Goal: Find specific page/section: Find specific page/section

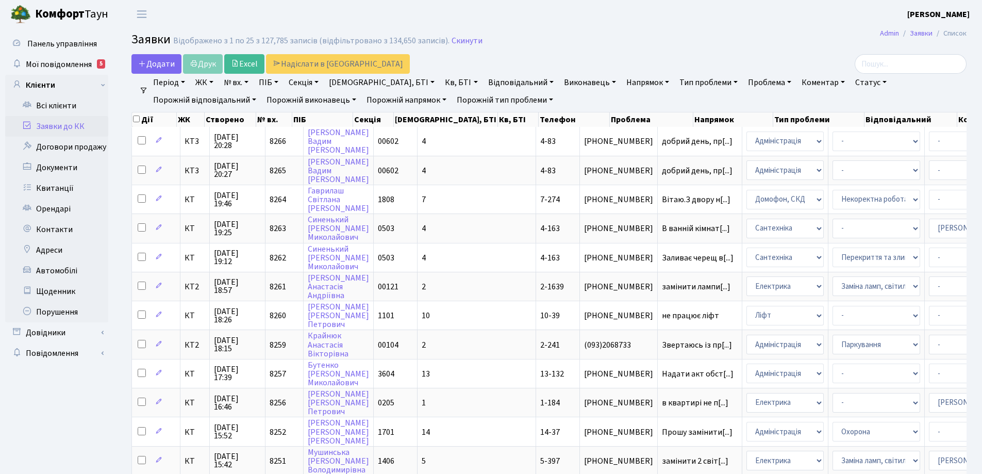
select select "25"
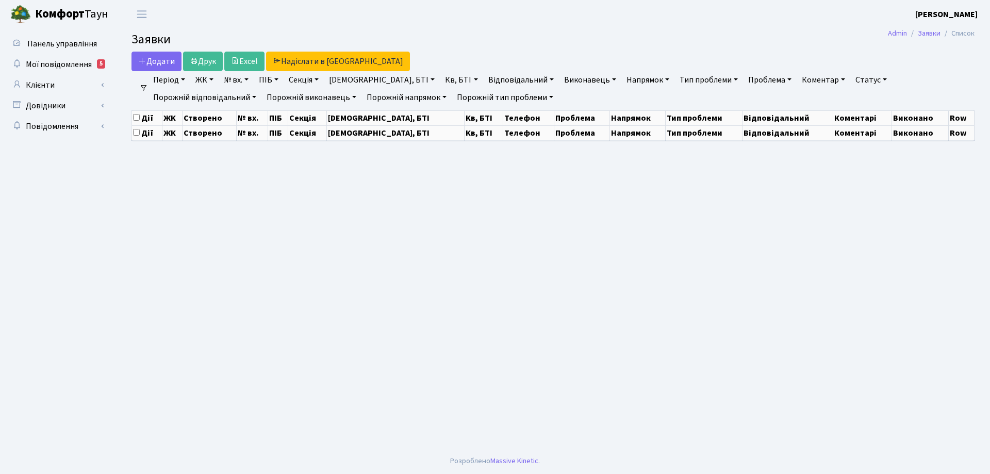
select select "25"
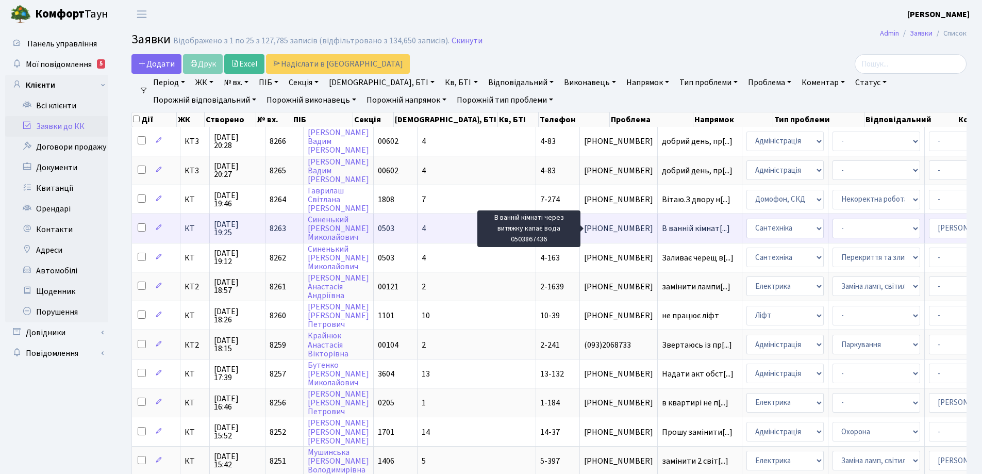
click at [662, 228] on span "В ванній кімнат[...]" at bounding box center [696, 228] width 68 height 11
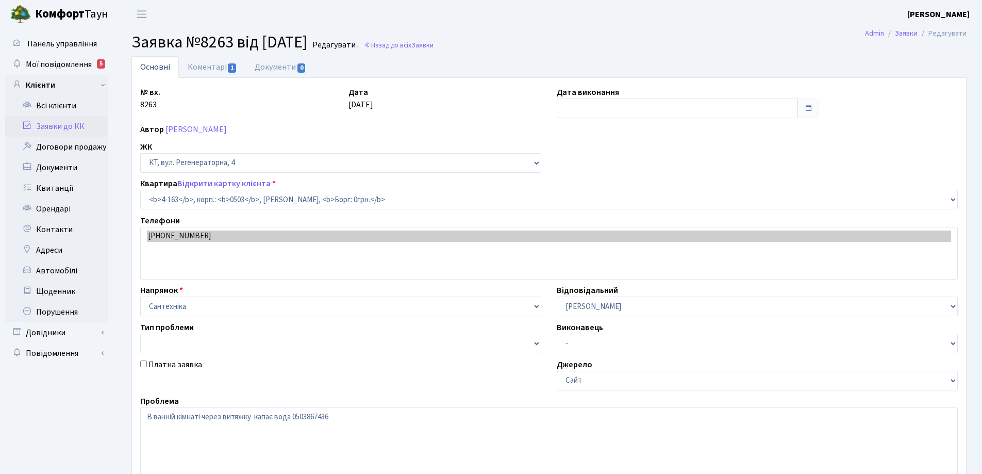
select select "1089"
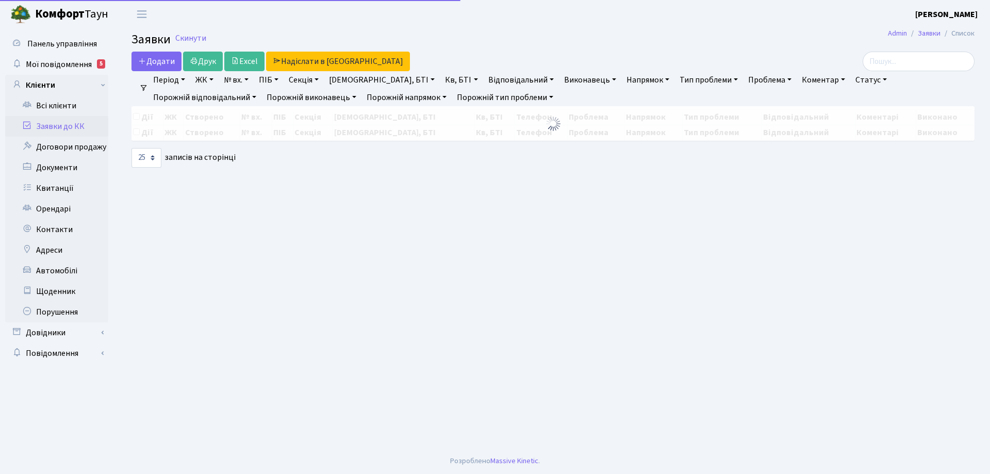
select select "25"
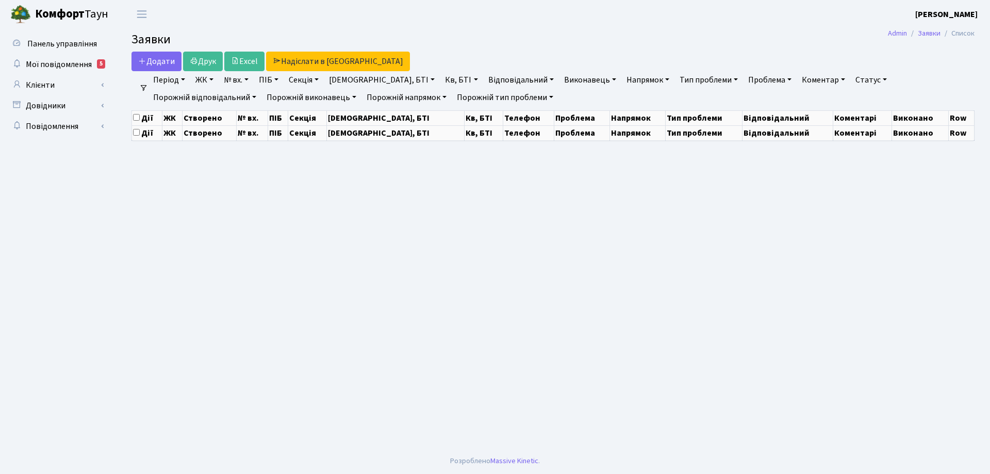
select select "25"
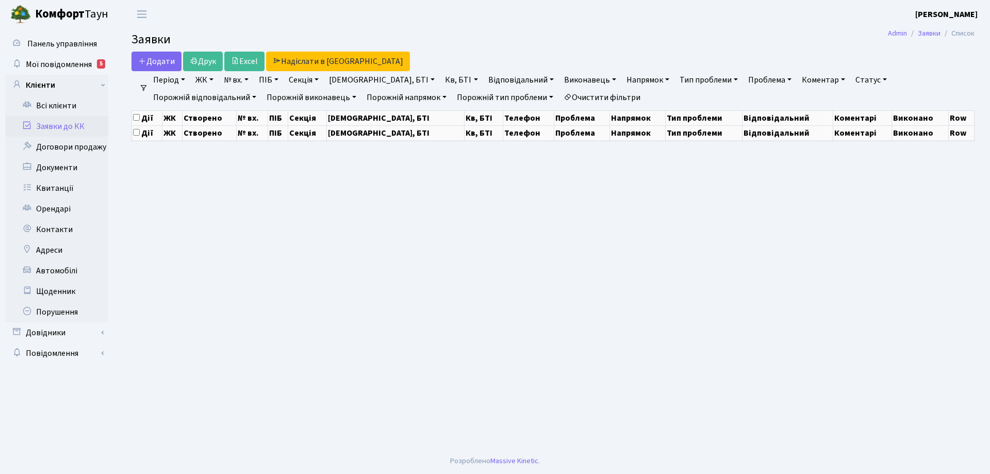
select select "25"
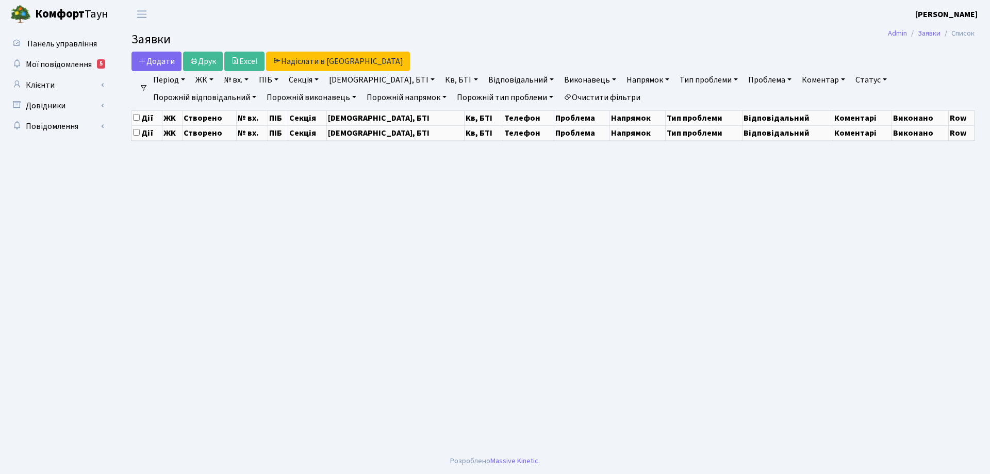
select select "25"
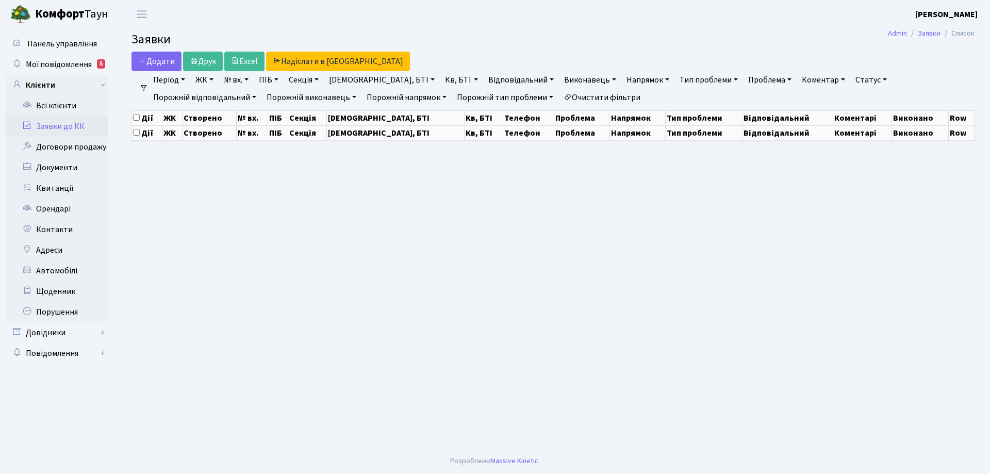
select select "25"
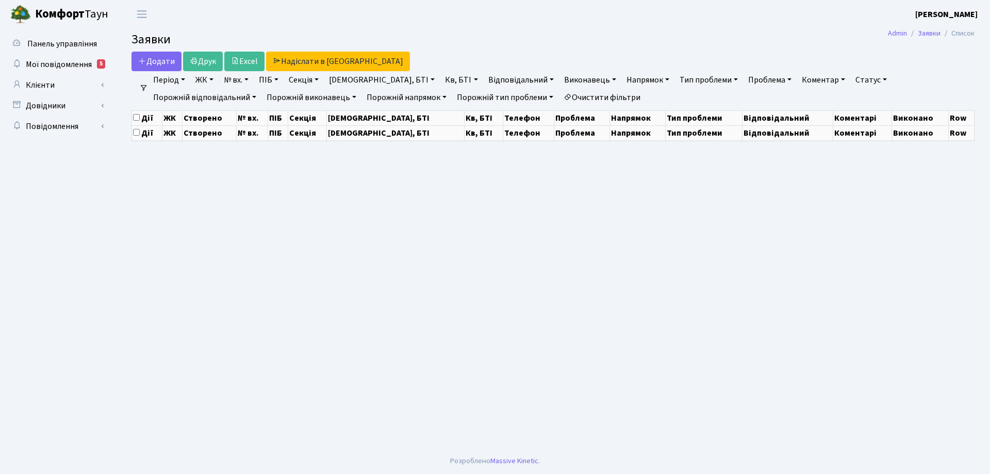
select select "25"
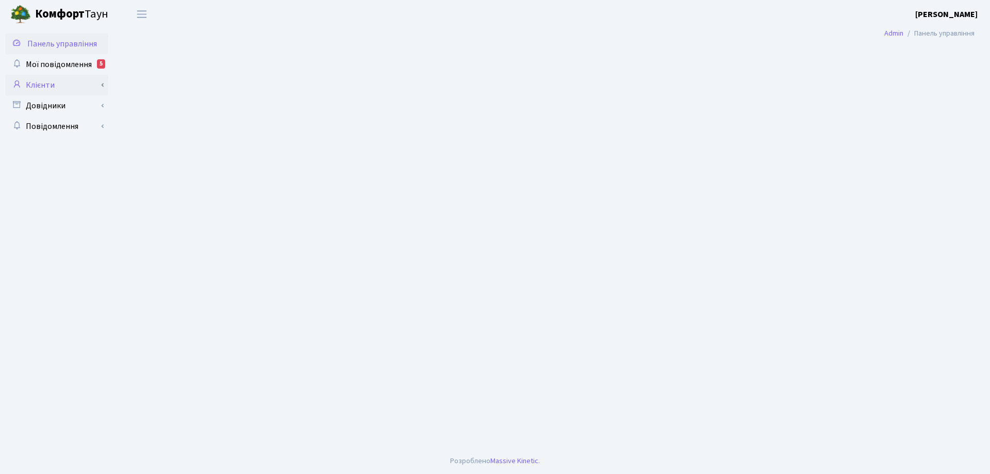
click at [45, 87] on link "Клієнти" at bounding box center [56, 85] width 103 height 21
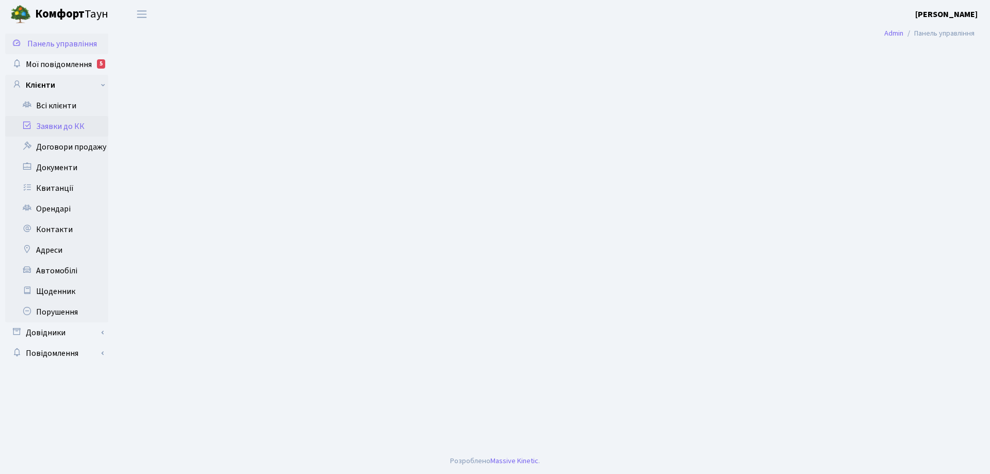
click at [57, 126] on link "Заявки до КК" at bounding box center [56, 126] width 103 height 21
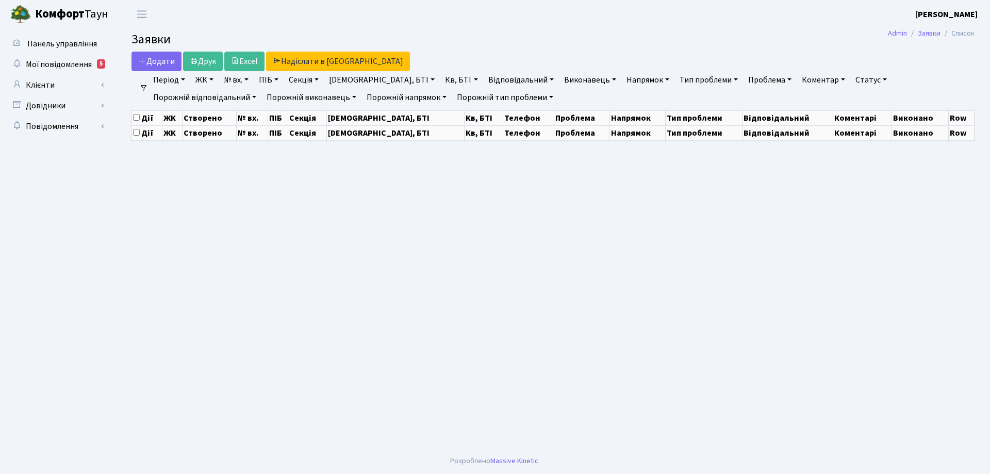
select select "25"
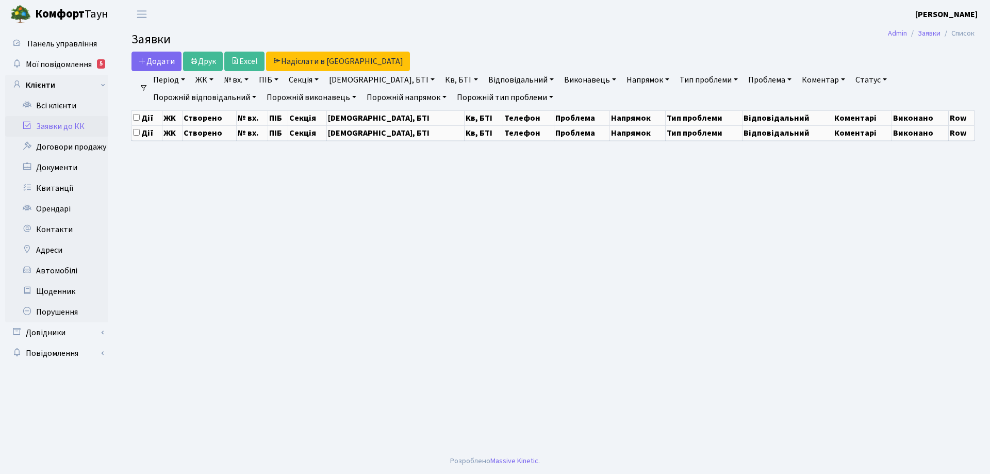
select select "25"
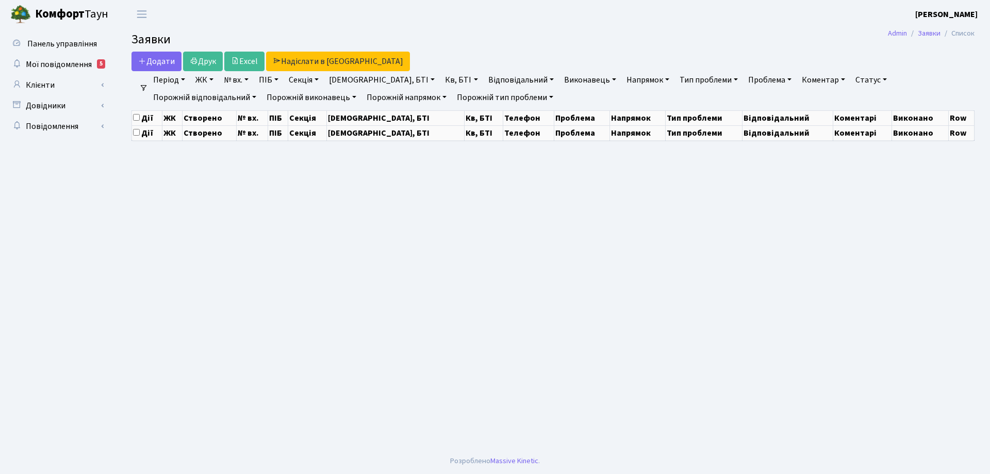
select select "25"
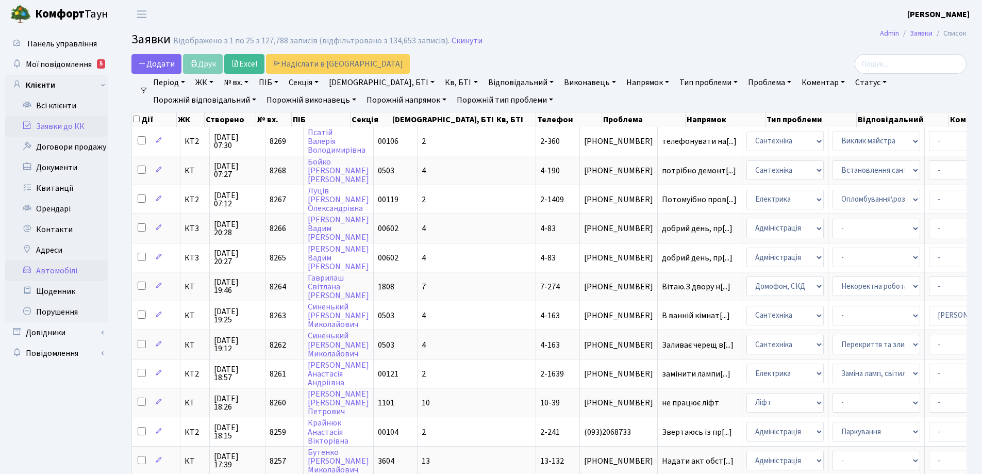
click at [62, 270] on link "Автомобілі" at bounding box center [56, 270] width 103 height 21
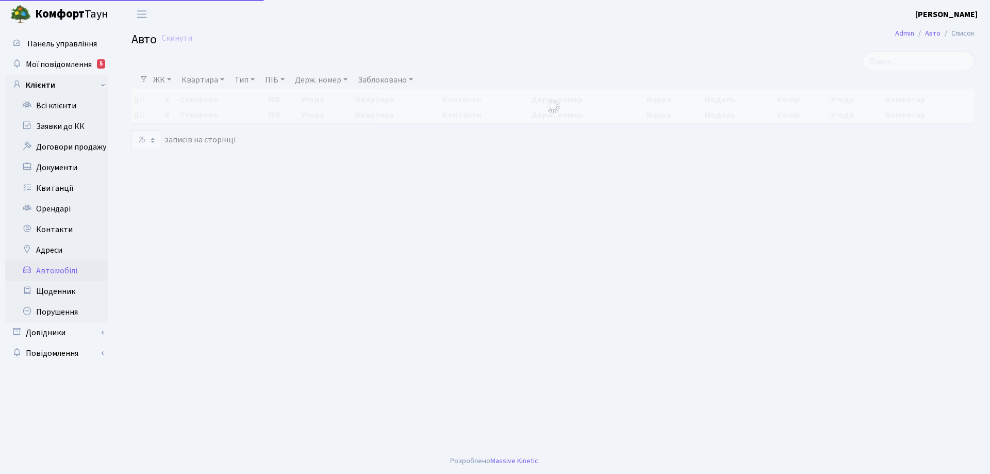
select select "25"
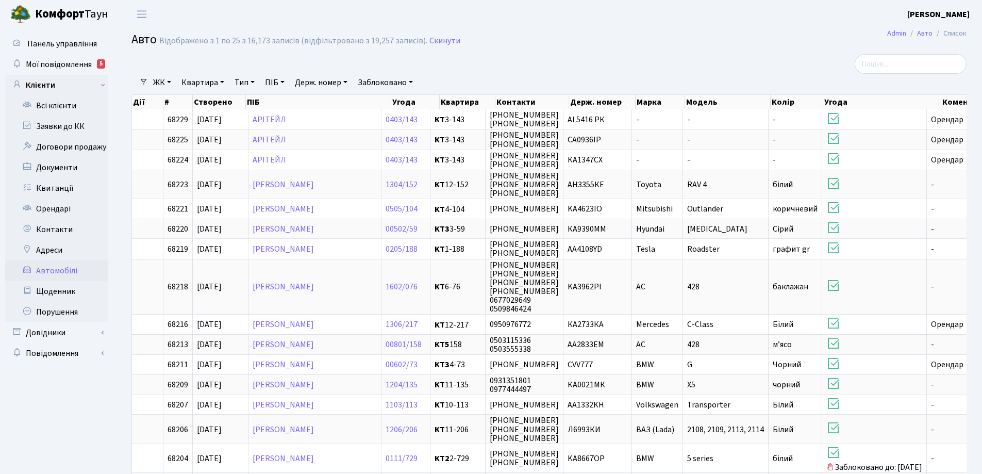
click at [350, 82] on link "Держ. номер" at bounding box center [321, 83] width 61 height 18
type input "7840"
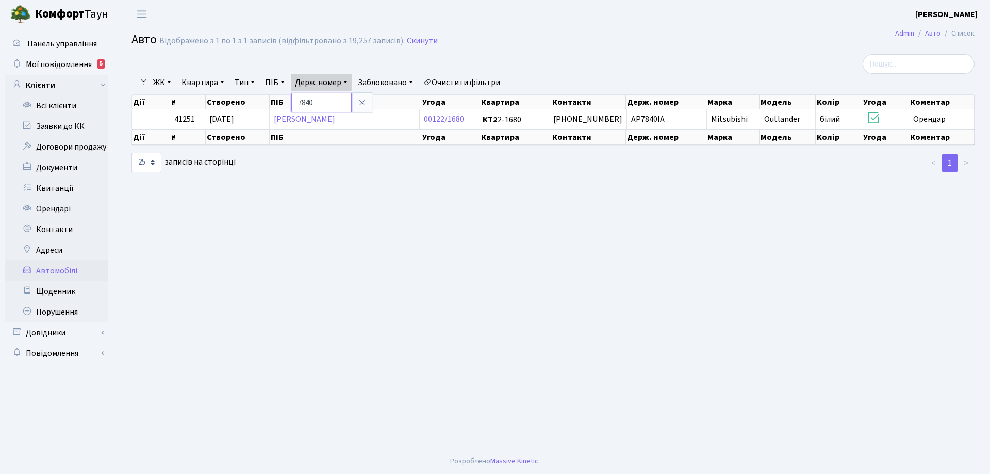
drag, startPoint x: 329, startPoint y: 104, endPoint x: 302, endPoint y: 104, distance: 27.8
click at [302, 104] on input "7840" at bounding box center [321, 103] width 60 height 20
type input "7167"
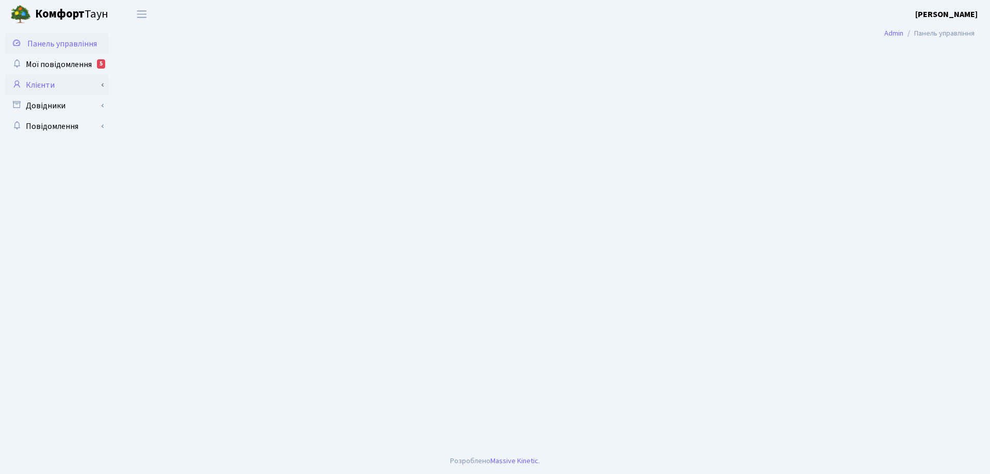
click at [42, 85] on link "Клієнти" at bounding box center [56, 85] width 103 height 21
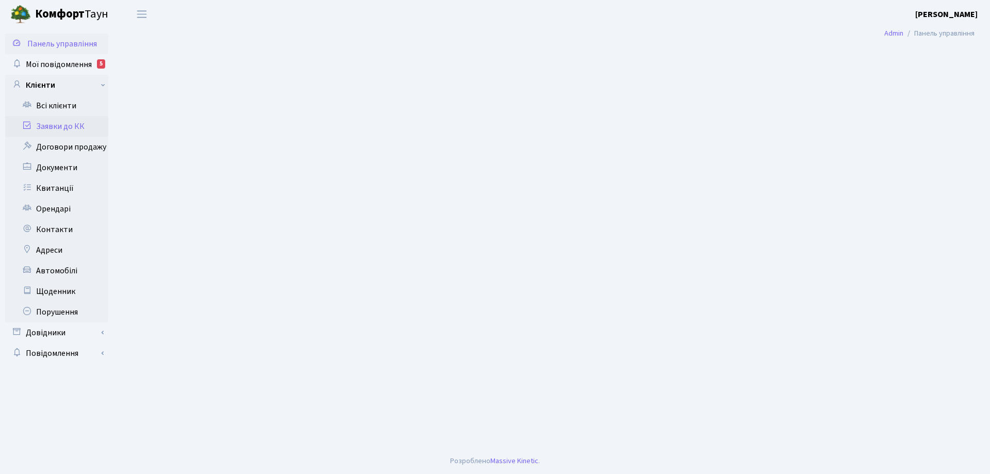
click at [64, 126] on link "Заявки до КК" at bounding box center [56, 126] width 103 height 21
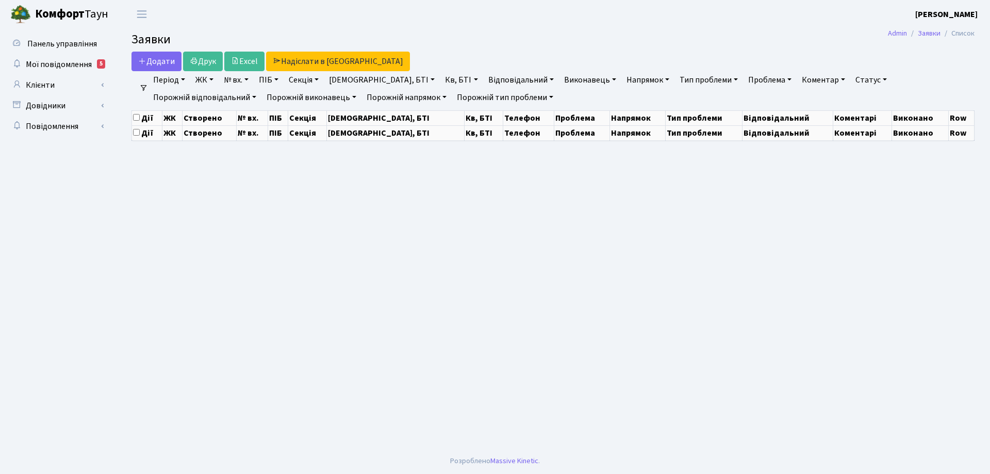
select select "25"
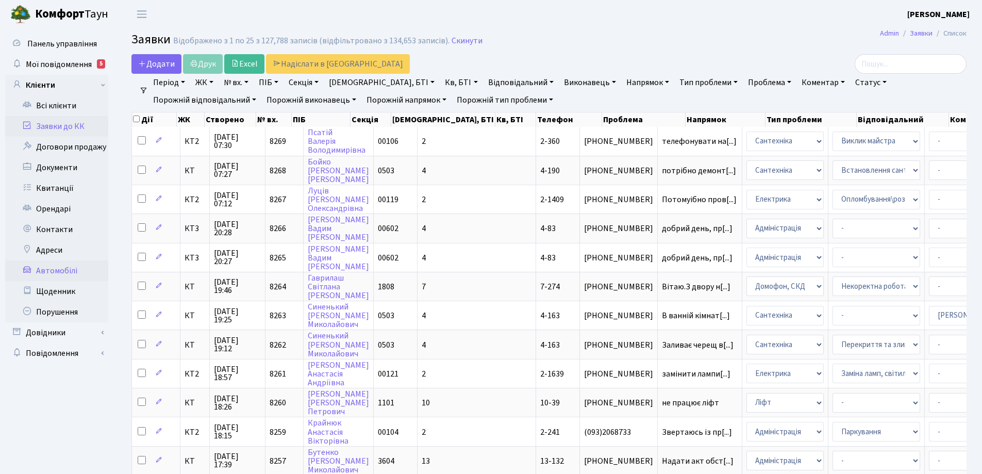
click at [47, 269] on link "Автомобілі" at bounding box center [56, 270] width 103 height 21
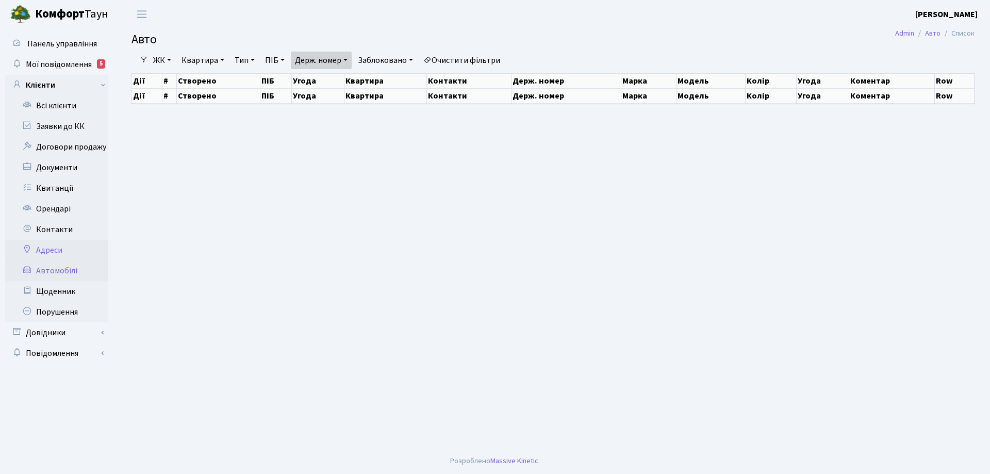
select select "25"
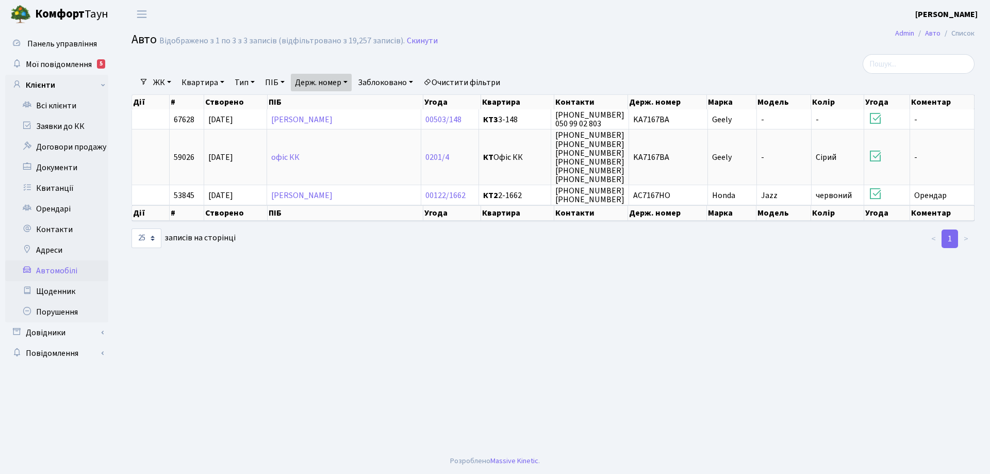
click at [352, 82] on link "Держ. номер" at bounding box center [321, 83] width 61 height 18
drag, startPoint x: 331, startPoint y: 101, endPoint x: 234, endPoint y: 104, distance: 97.5
click at [235, 114] on div "Фільтри ЖК - КТ, вул. Регенераторна, 4 КТ2, просп. Соборності, 17 КТ3, вул. Бер…" at bounding box center [553, 151] width 858 height 195
click at [351, 83] on link "Держ. номер" at bounding box center [321, 83] width 61 height 18
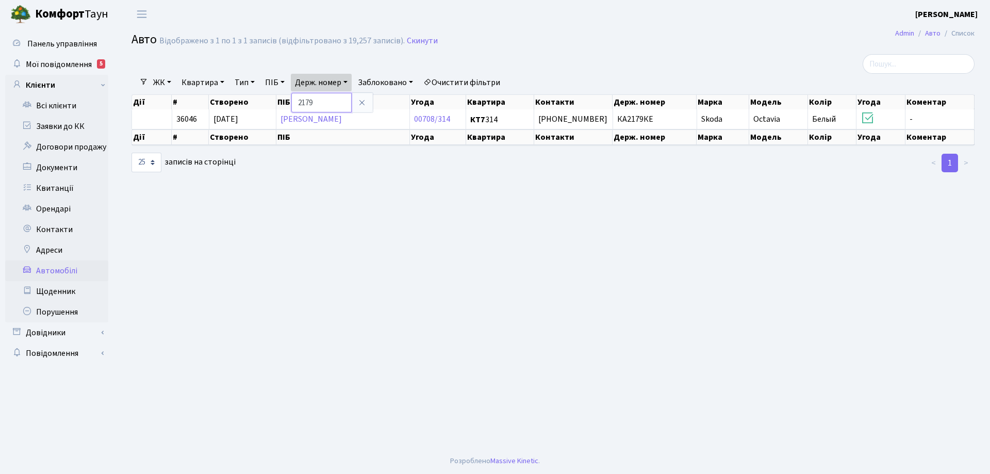
click at [297, 103] on input "2179" at bounding box center [321, 103] width 60 height 20
click at [328, 102] on input "КА2179" at bounding box center [321, 103] width 60 height 20
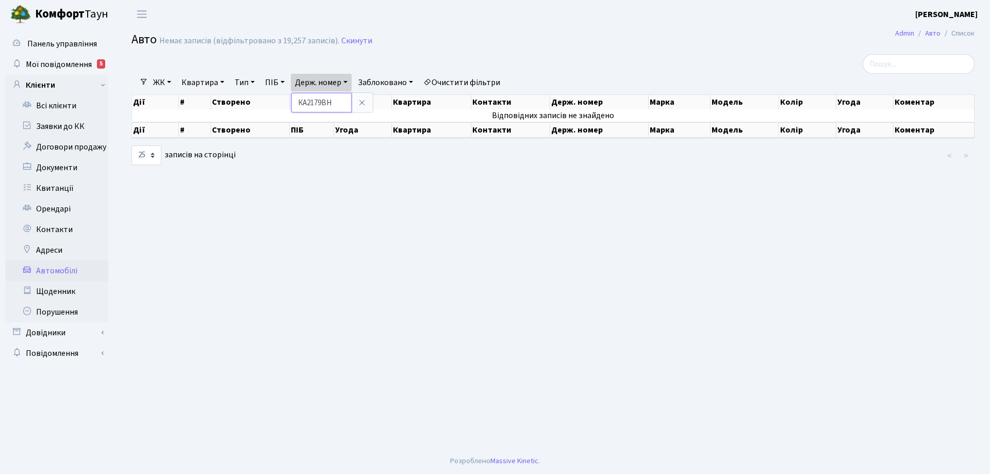
drag, startPoint x: 325, startPoint y: 101, endPoint x: 333, endPoint y: 101, distance: 7.7
click at [333, 101] on input "КА2179ВН" at bounding box center [321, 103] width 60 height 20
drag, startPoint x: 301, startPoint y: 100, endPoint x: 310, endPoint y: 102, distance: 9.4
click at [310, 102] on input "КА2179" at bounding box center [321, 103] width 60 height 20
type input "2179"
